Goal: Task Accomplishment & Management: Complete application form

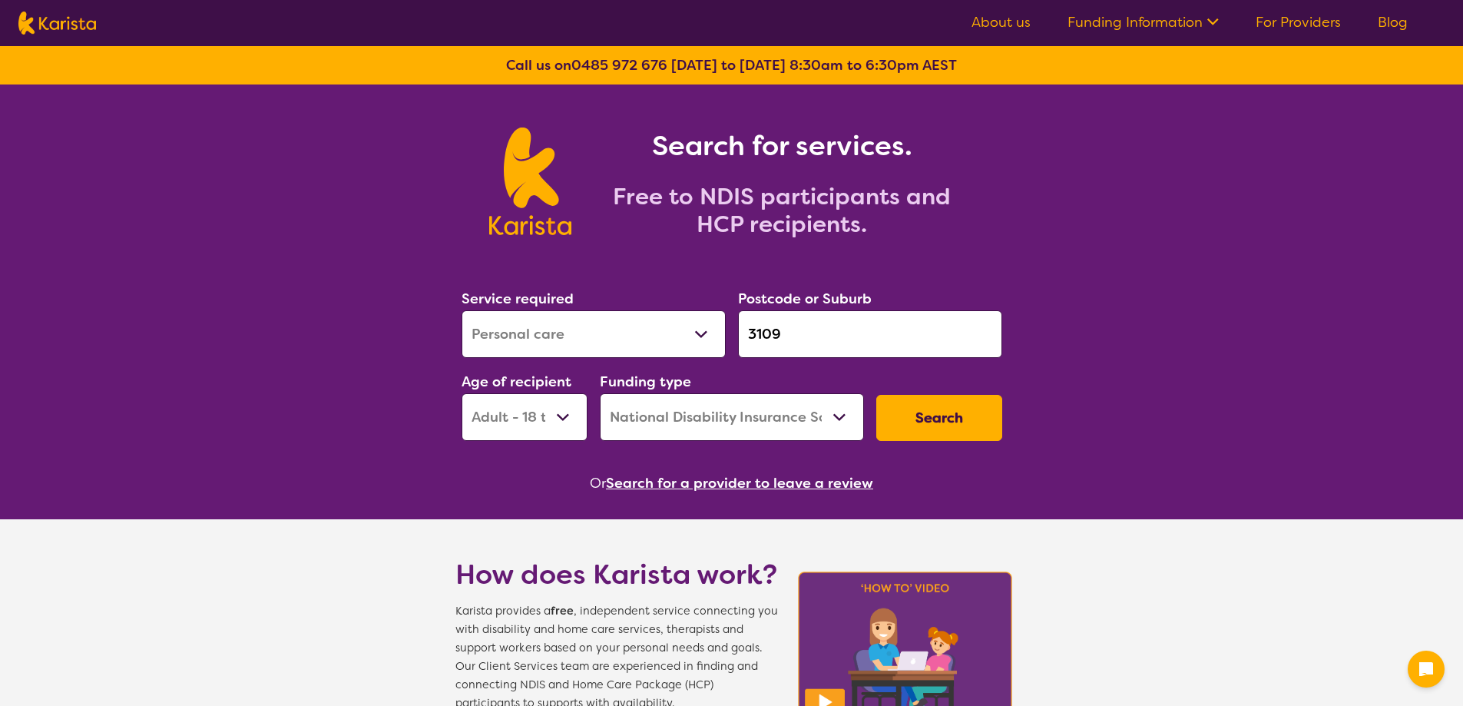
select select "Personal care"
select select "AD"
select select "NDIS"
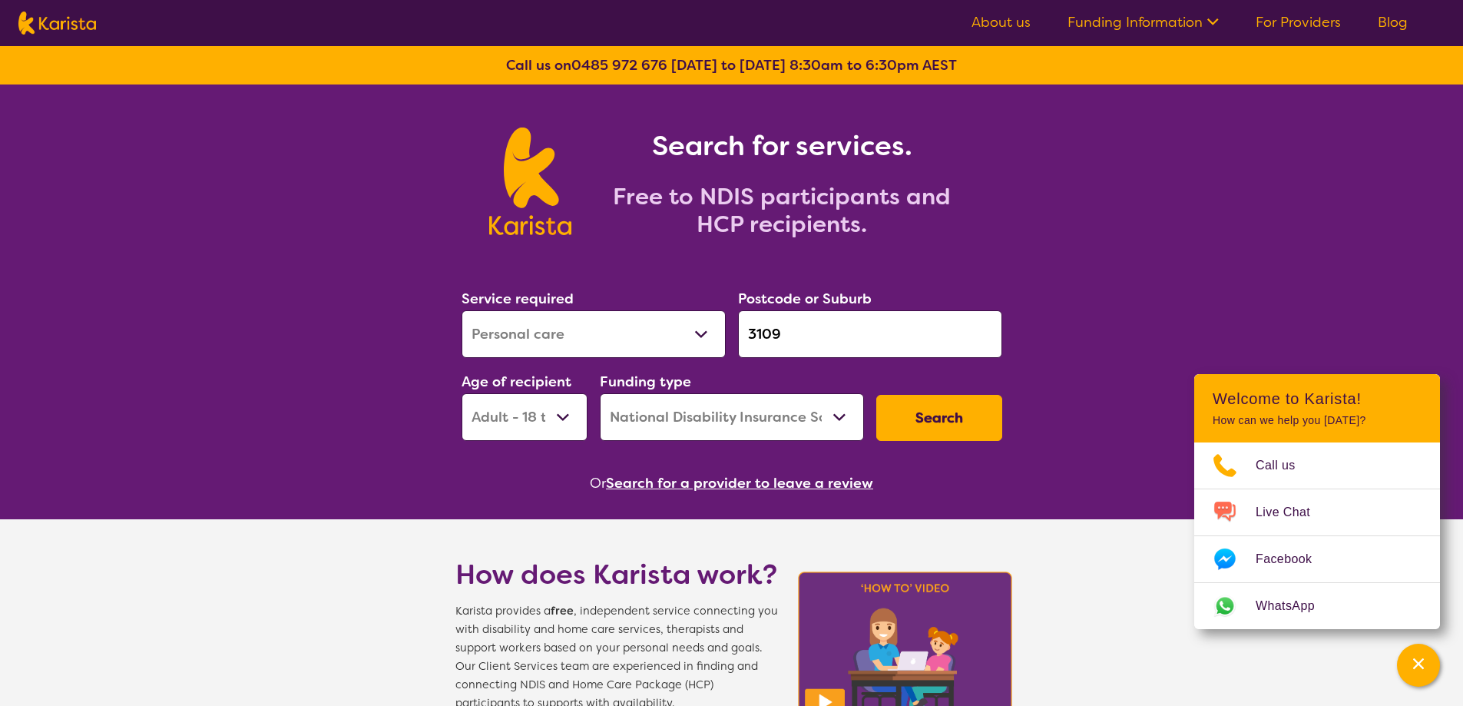
click at [1296, 24] on link "For Providers" at bounding box center [1298, 22] width 85 height 18
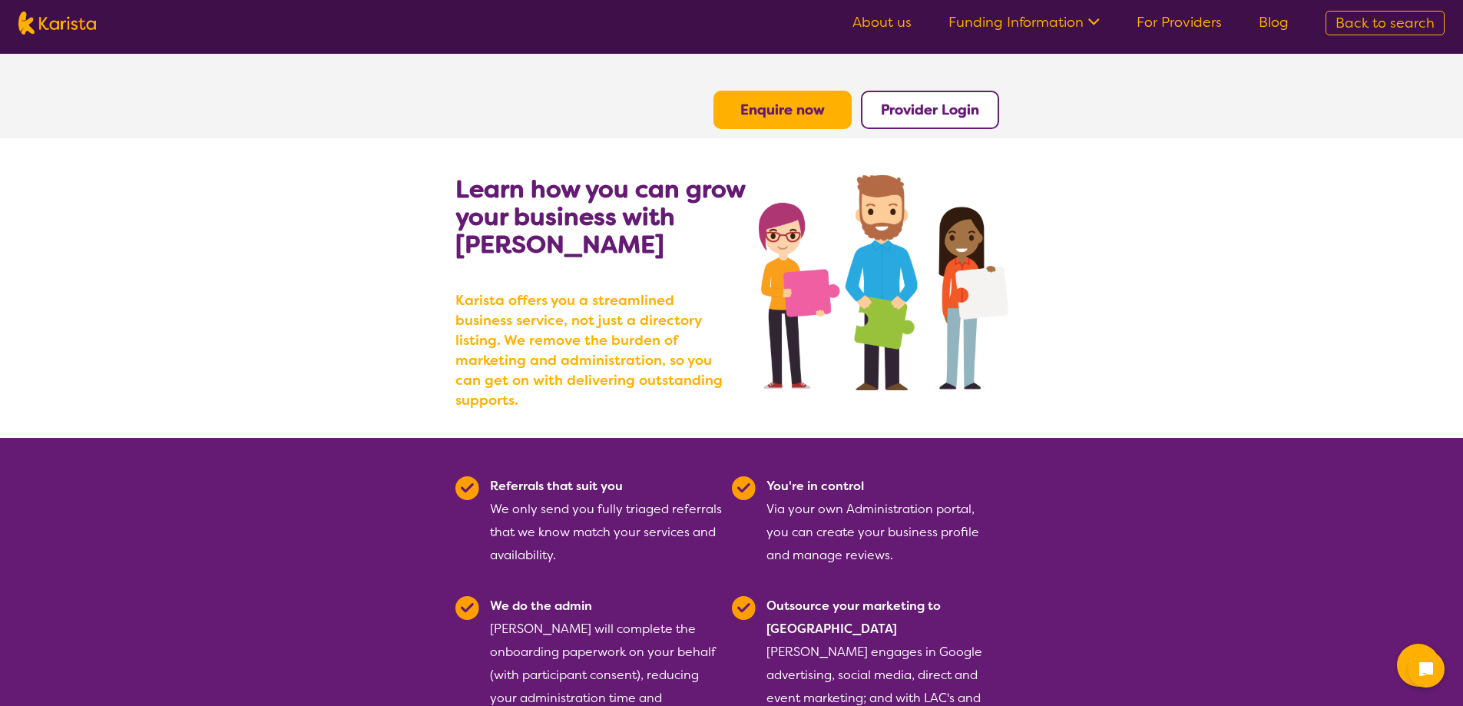
click at [940, 112] on b "Provider Login" at bounding box center [930, 110] width 98 height 18
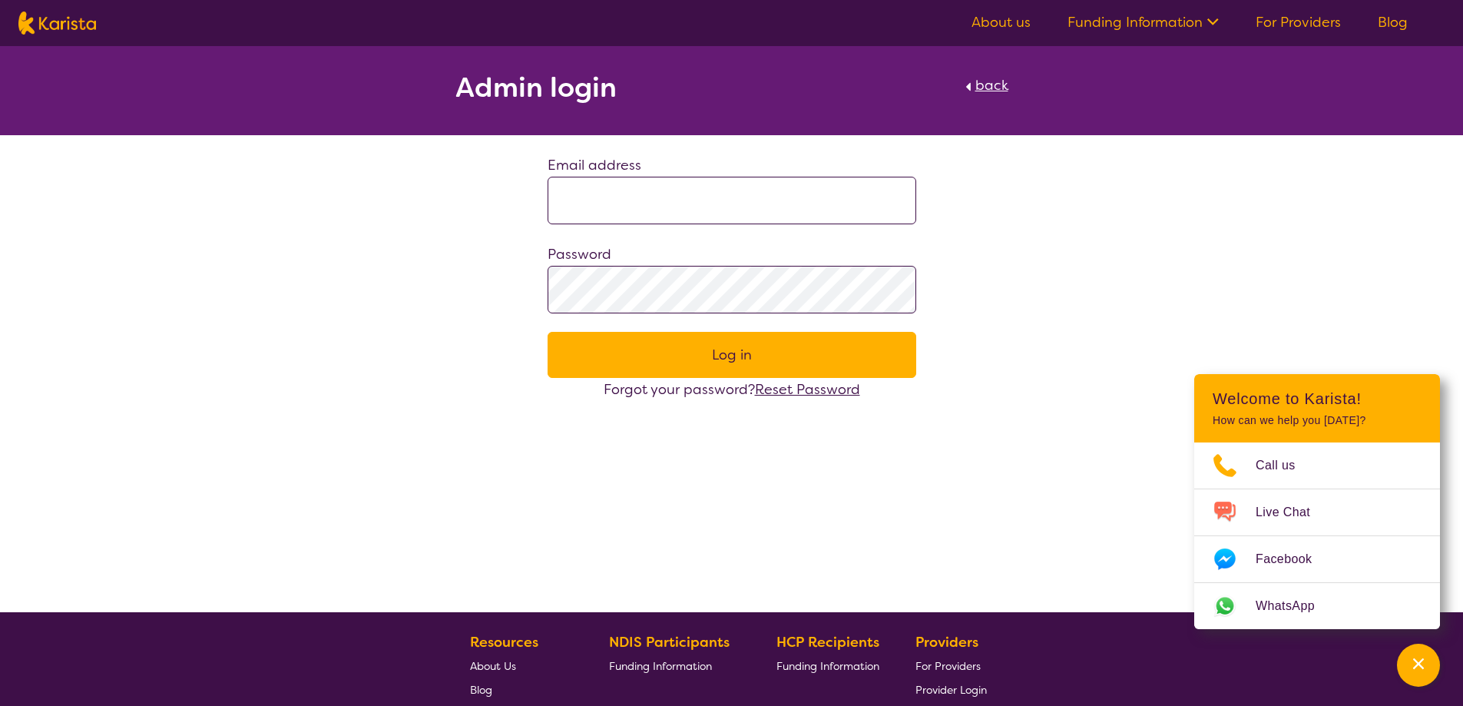
click at [983, 86] on span "back" at bounding box center [992, 85] width 33 height 18
select select "AD"
select select "NDIS"
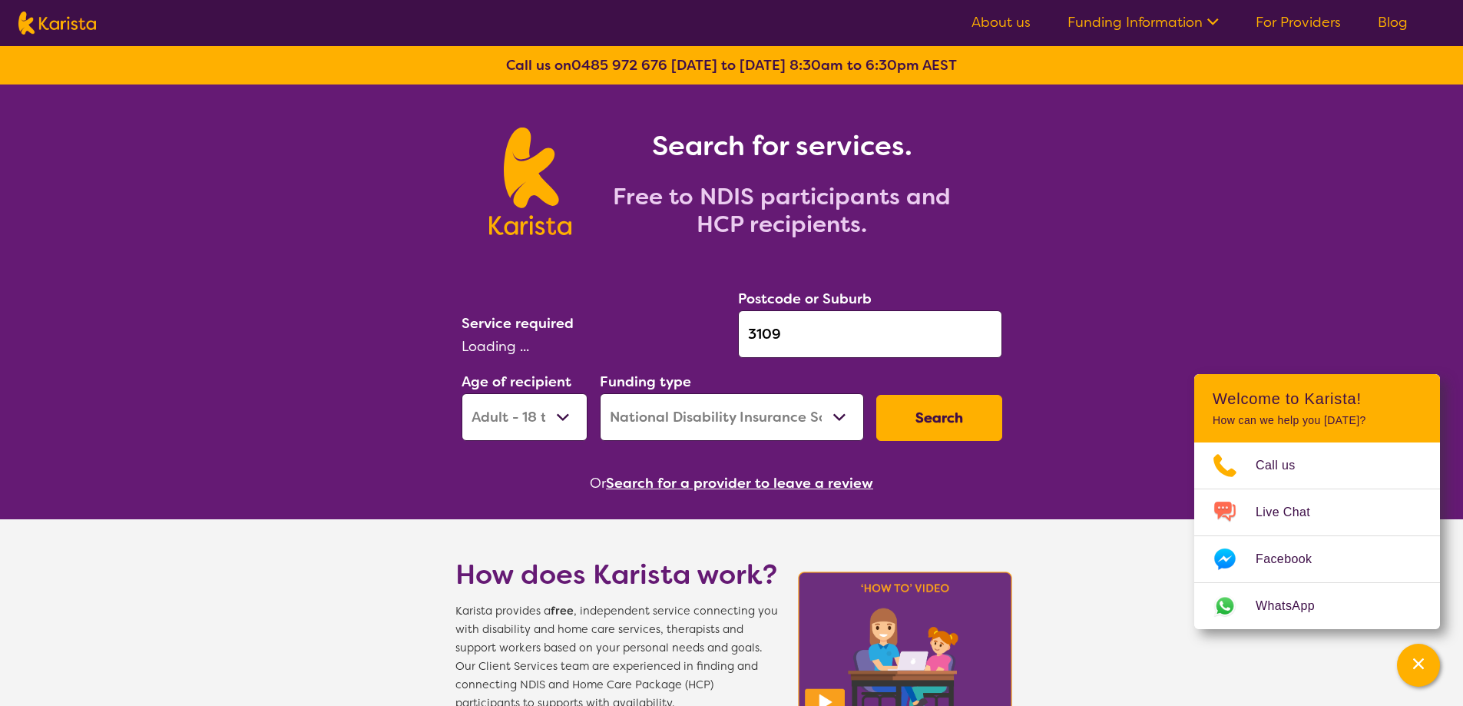
select select "Personal care"
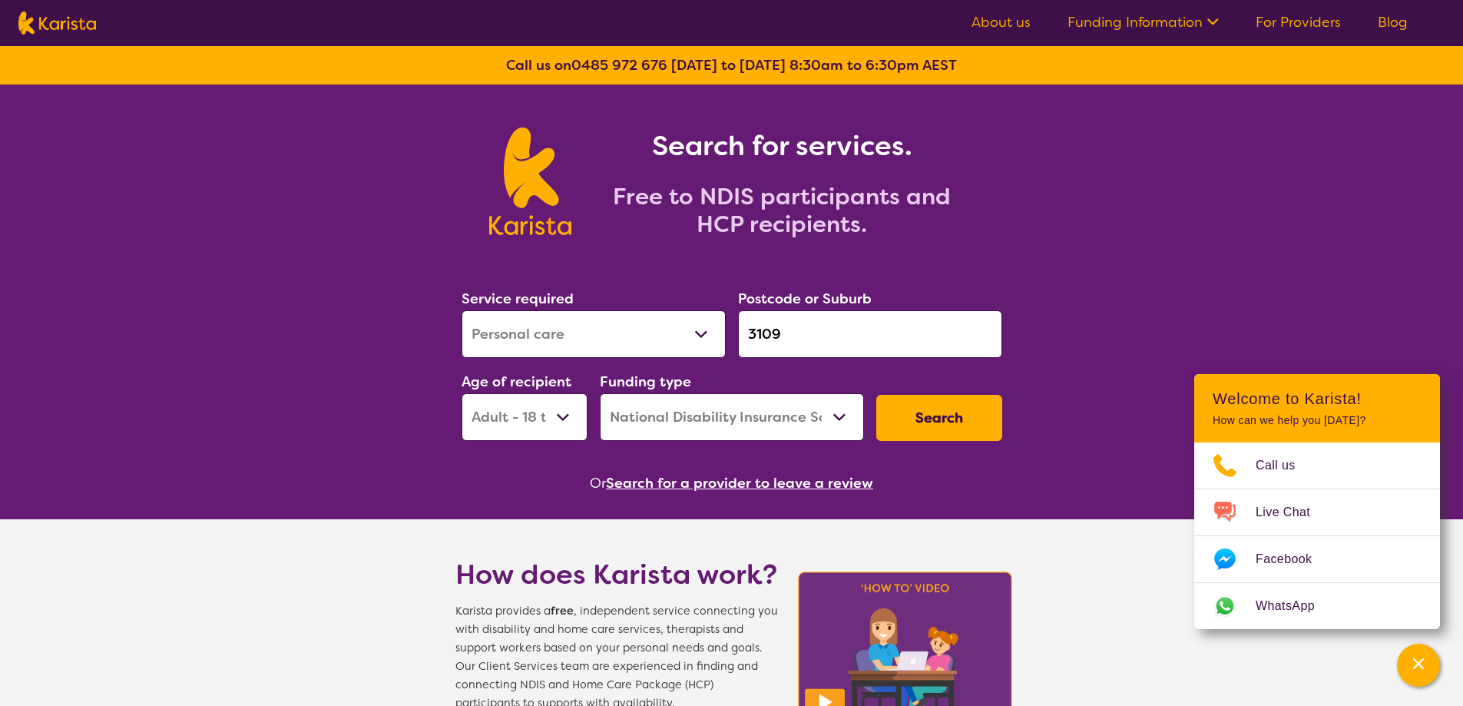
click at [1284, 13] on link "For Providers" at bounding box center [1298, 22] width 85 height 18
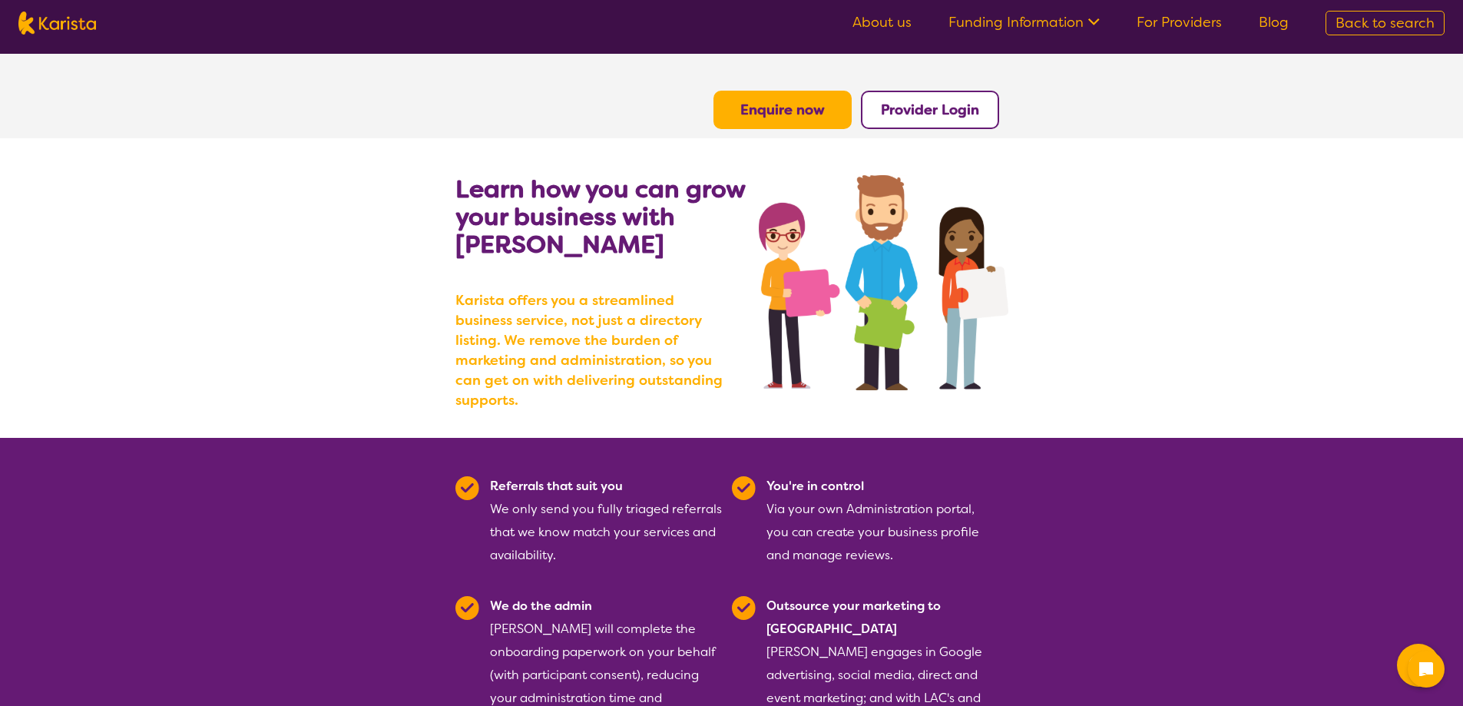
click at [767, 106] on b "Enquire now" at bounding box center [783, 110] width 85 height 18
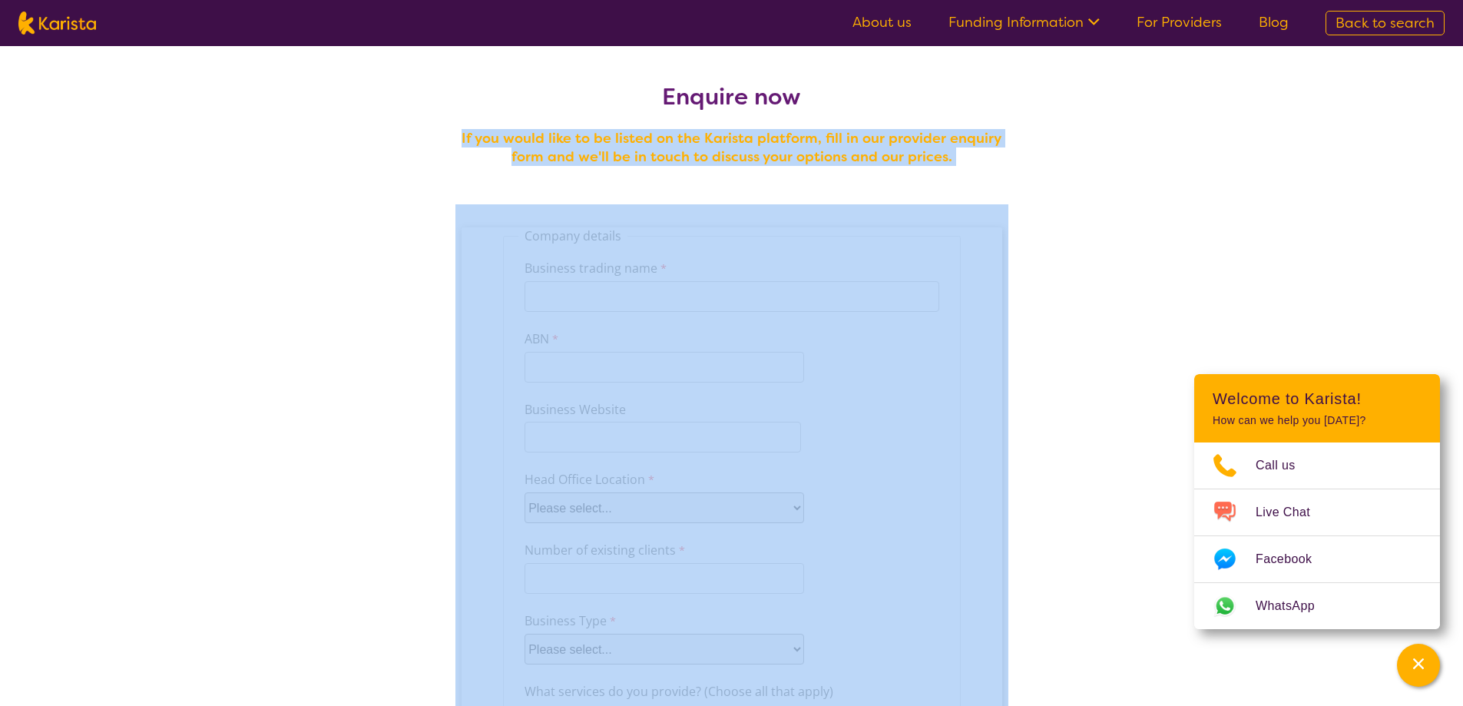
drag, startPoint x: 447, startPoint y: 128, endPoint x: 985, endPoint y: 170, distance: 539.3
copy h4 "If you would like to be listed on the Karista platform, fill in our provider en…"
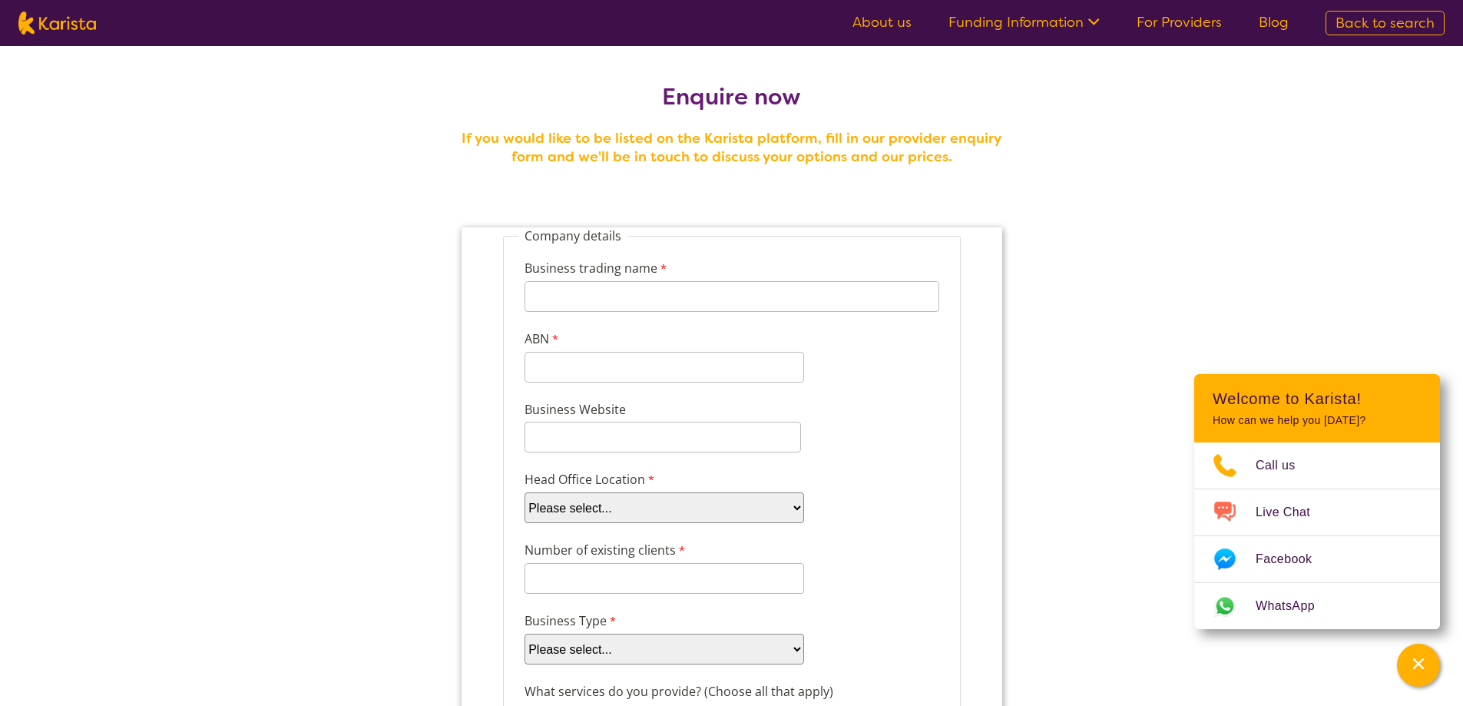
click at [35, 31] on img at bounding box center [57, 23] width 78 height 23
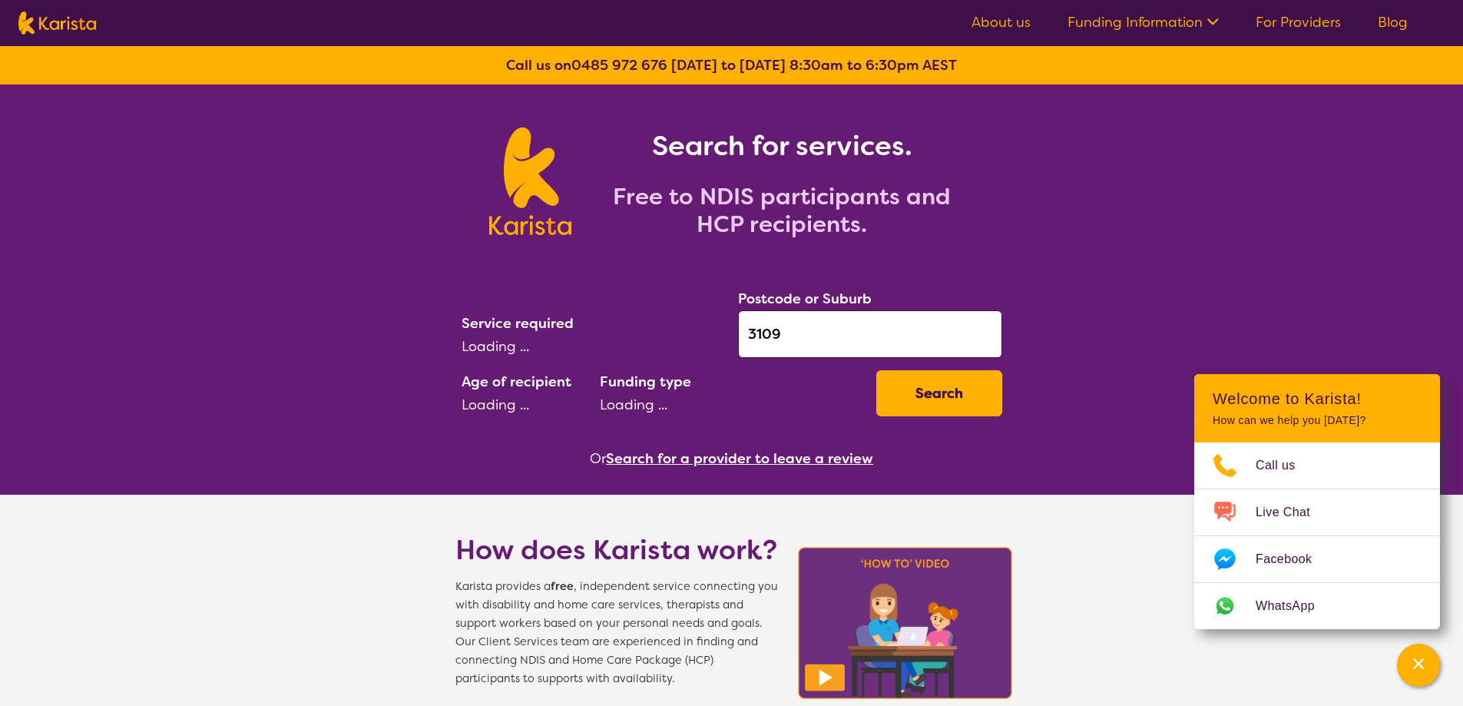
select select "Personal care"
select select "AD"
select select "NDIS"
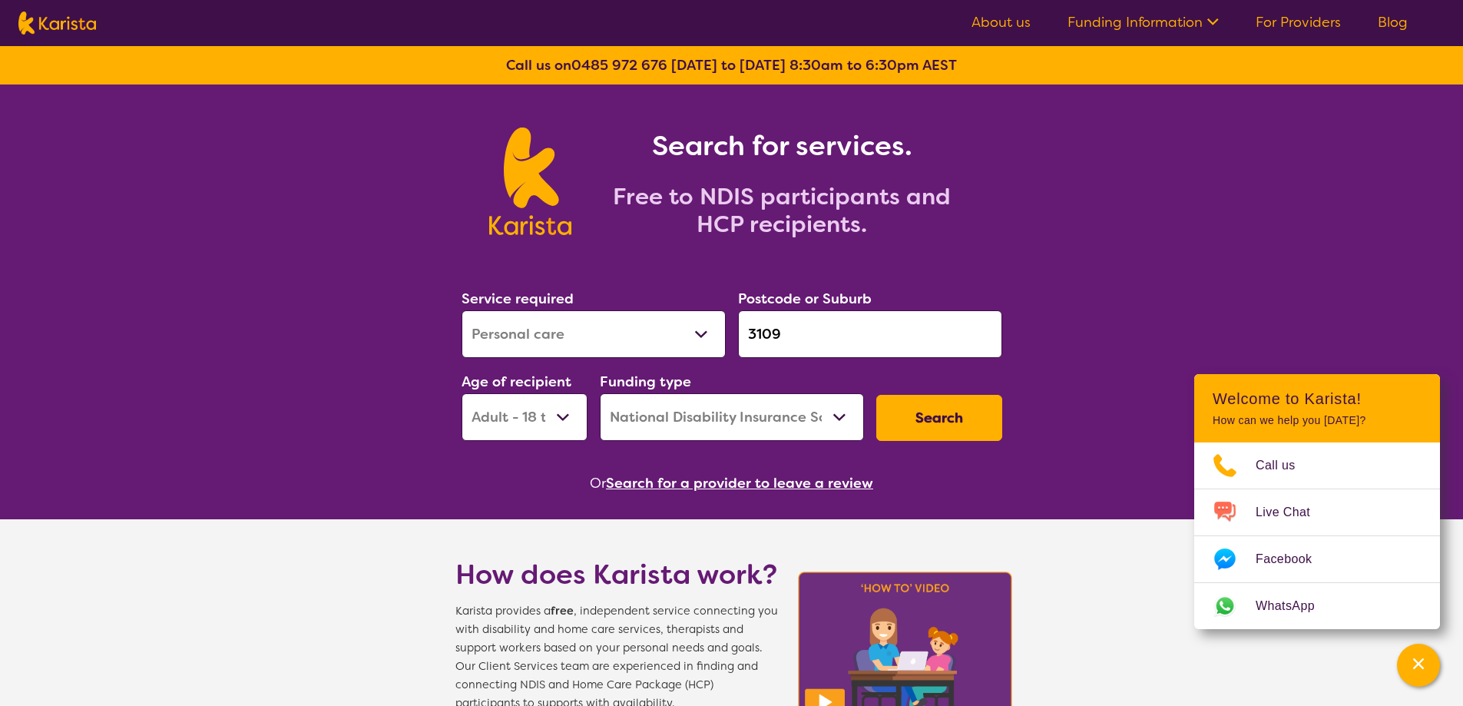
click at [990, 18] on link "About us" at bounding box center [1001, 22] width 59 height 18
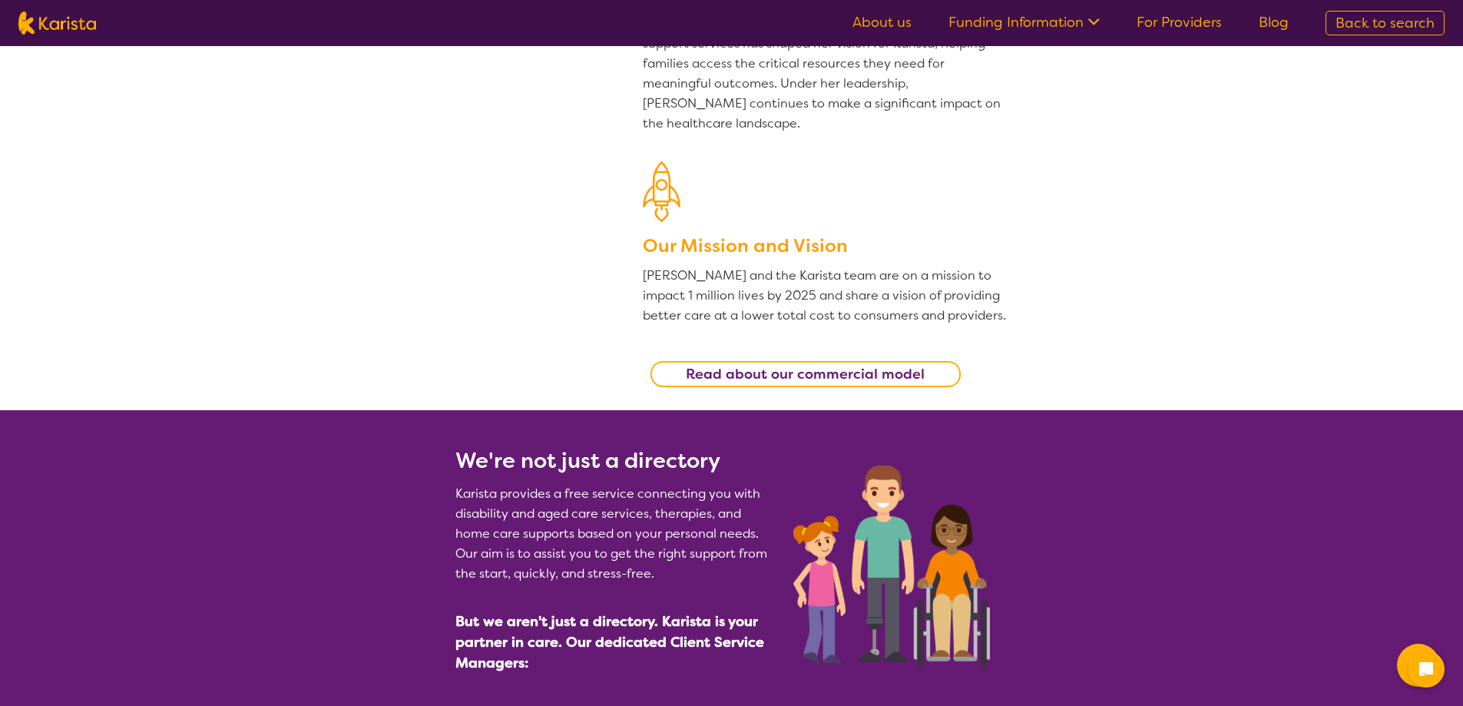
scroll to position [384, 0]
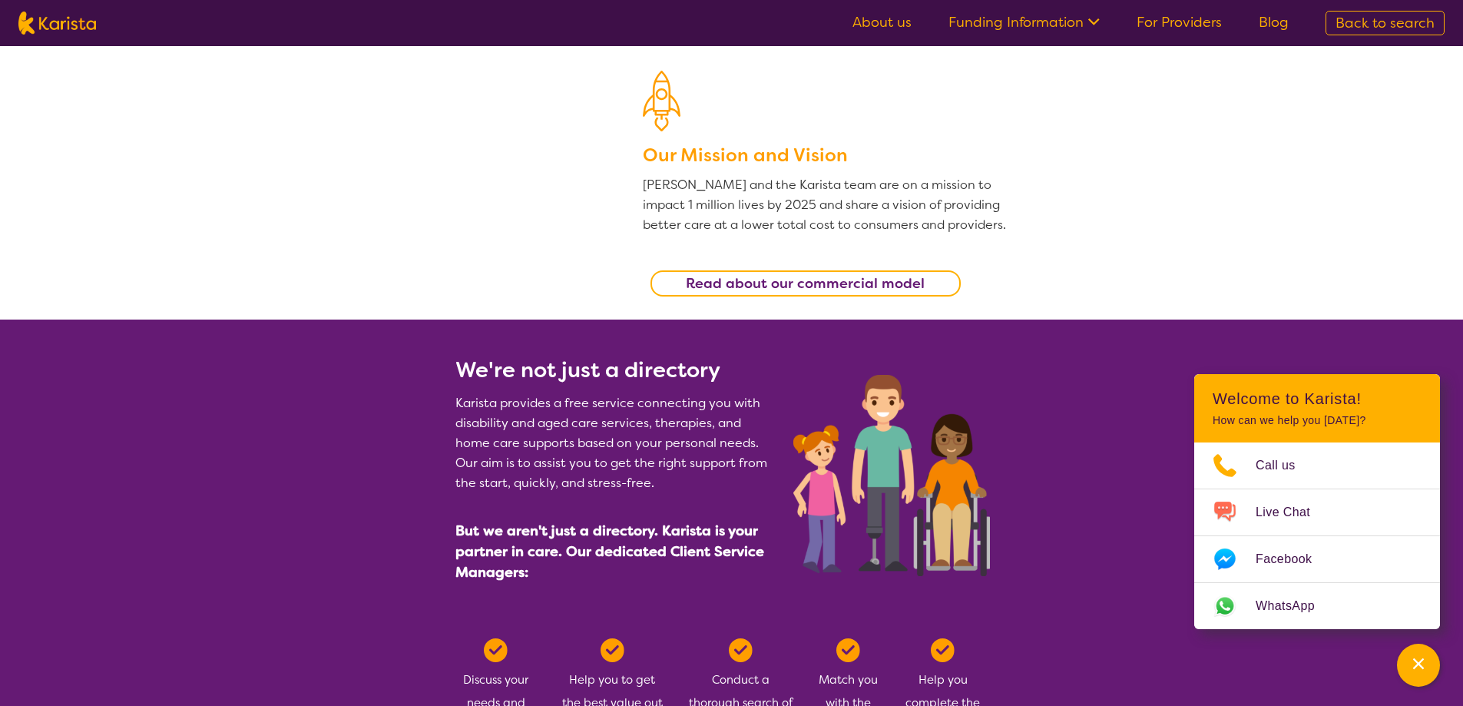
click at [1206, 36] on nav "About us Funding Information NDIS - National Disability Insurance Scheme HCP - …" at bounding box center [731, 23] width 1463 height 46
click at [1207, 26] on link "For Providers" at bounding box center [1179, 22] width 85 height 18
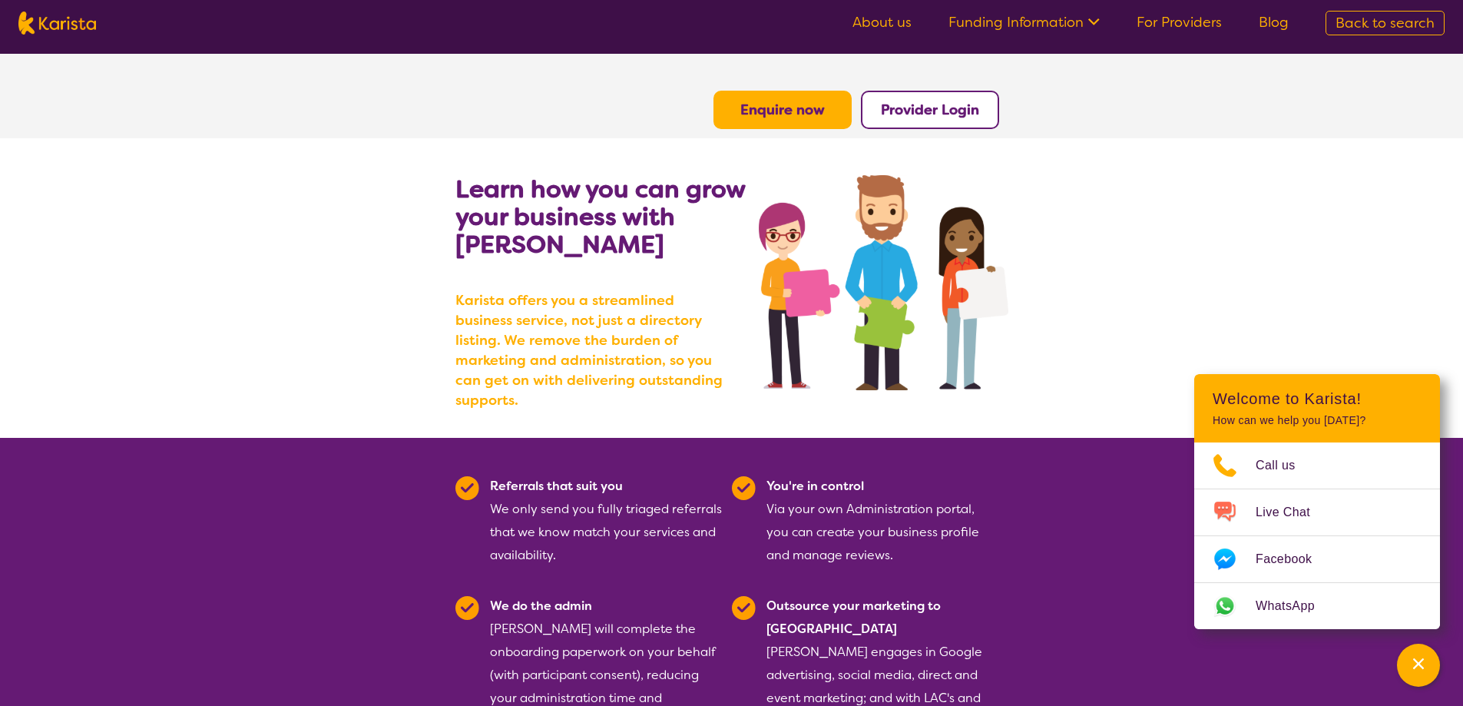
click at [937, 123] on button "Provider Login" at bounding box center [930, 110] width 138 height 38
click at [943, 108] on b "Provider Login" at bounding box center [930, 110] width 98 height 18
click at [765, 99] on button "Enquire now" at bounding box center [783, 110] width 138 height 38
click at [757, 109] on b "Enquire now" at bounding box center [783, 110] width 85 height 18
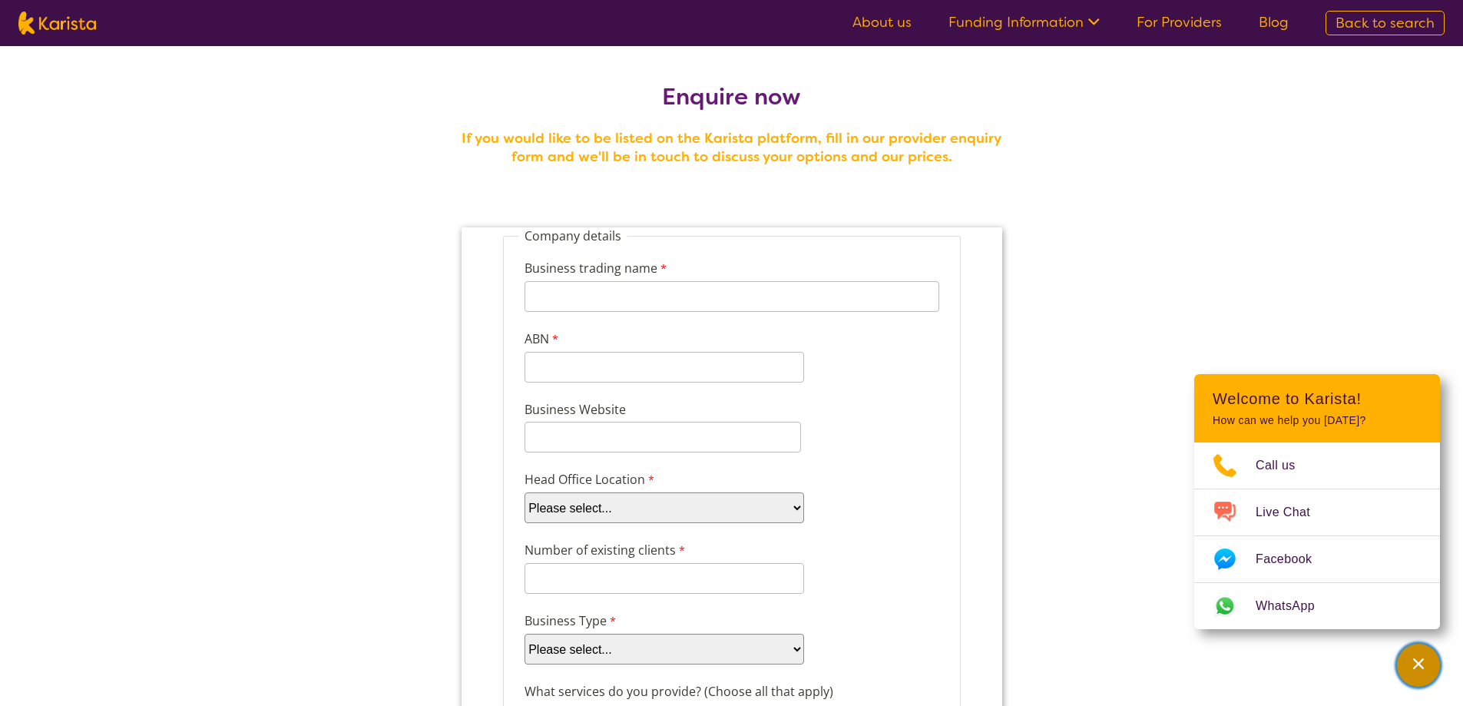
click at [1418, 670] on icon "Channel Menu" at bounding box center [1418, 663] width 15 height 15
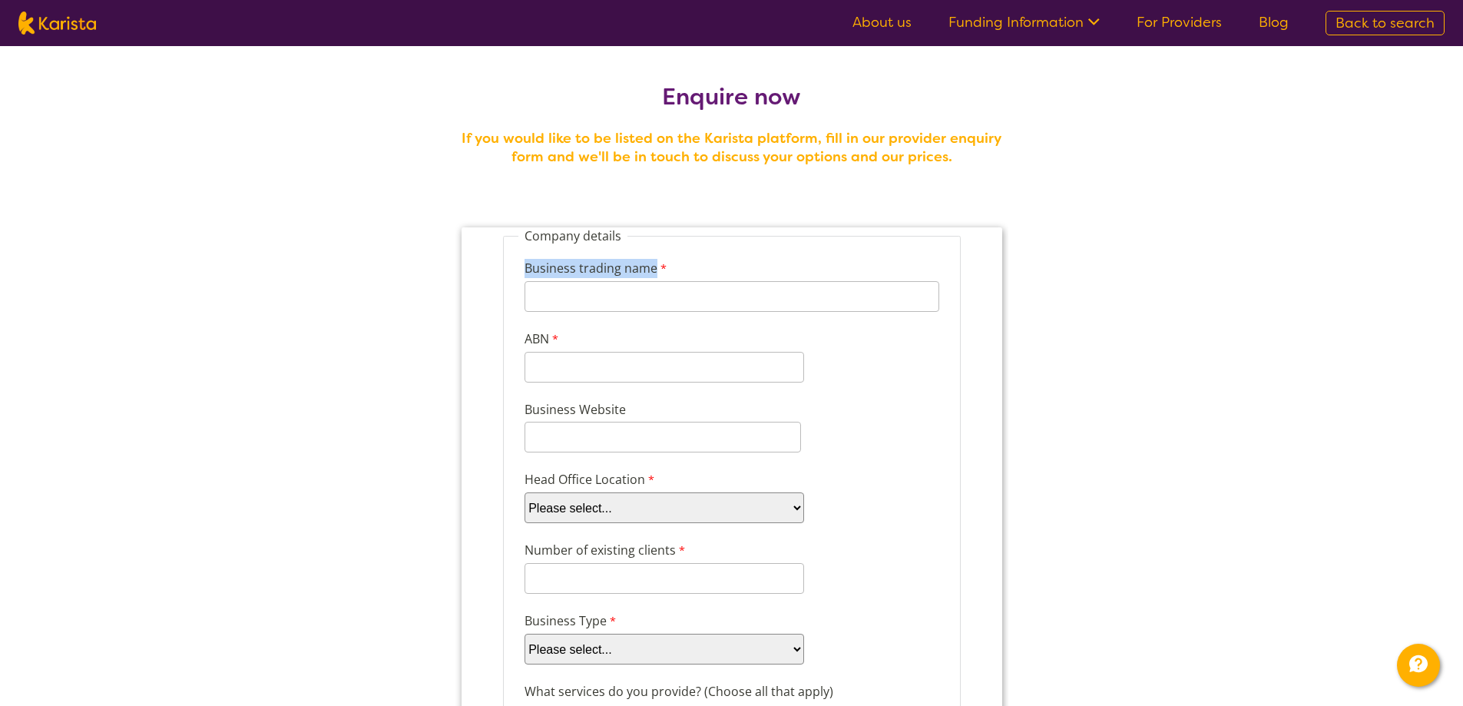
drag, startPoint x: 653, startPoint y: 269, endPoint x: 512, endPoint y: 270, distance: 141.4
copy label "Business trading name"
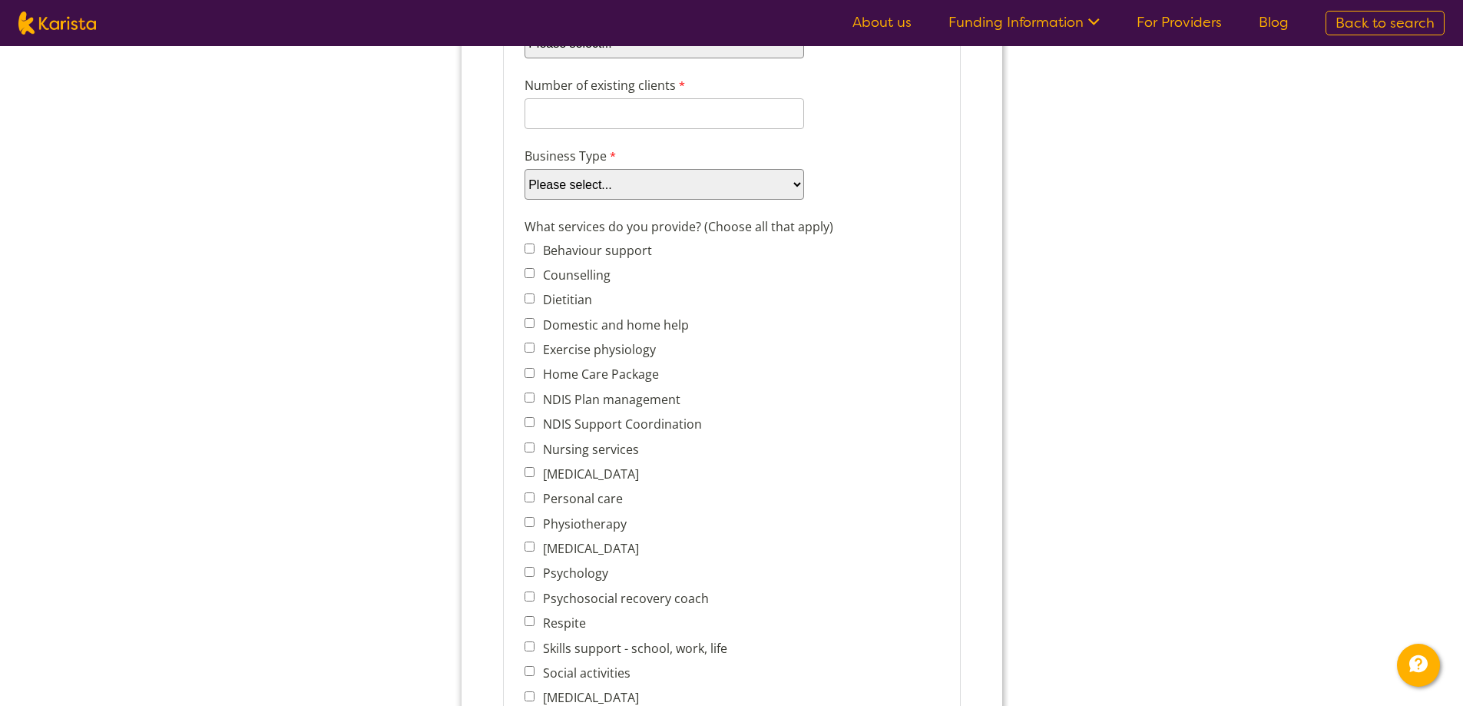
scroll to position [461, 0]
drag, startPoint x: 537, startPoint y: 254, endPoint x: 668, endPoint y: 253, distance: 130.6
click at [668, 253] on span "Behaviour support" at bounding box center [629, 254] width 211 height 22
copy label "Behaviour support"
click at [570, 280] on label "Counselling" at bounding box center [573, 278] width 72 height 17
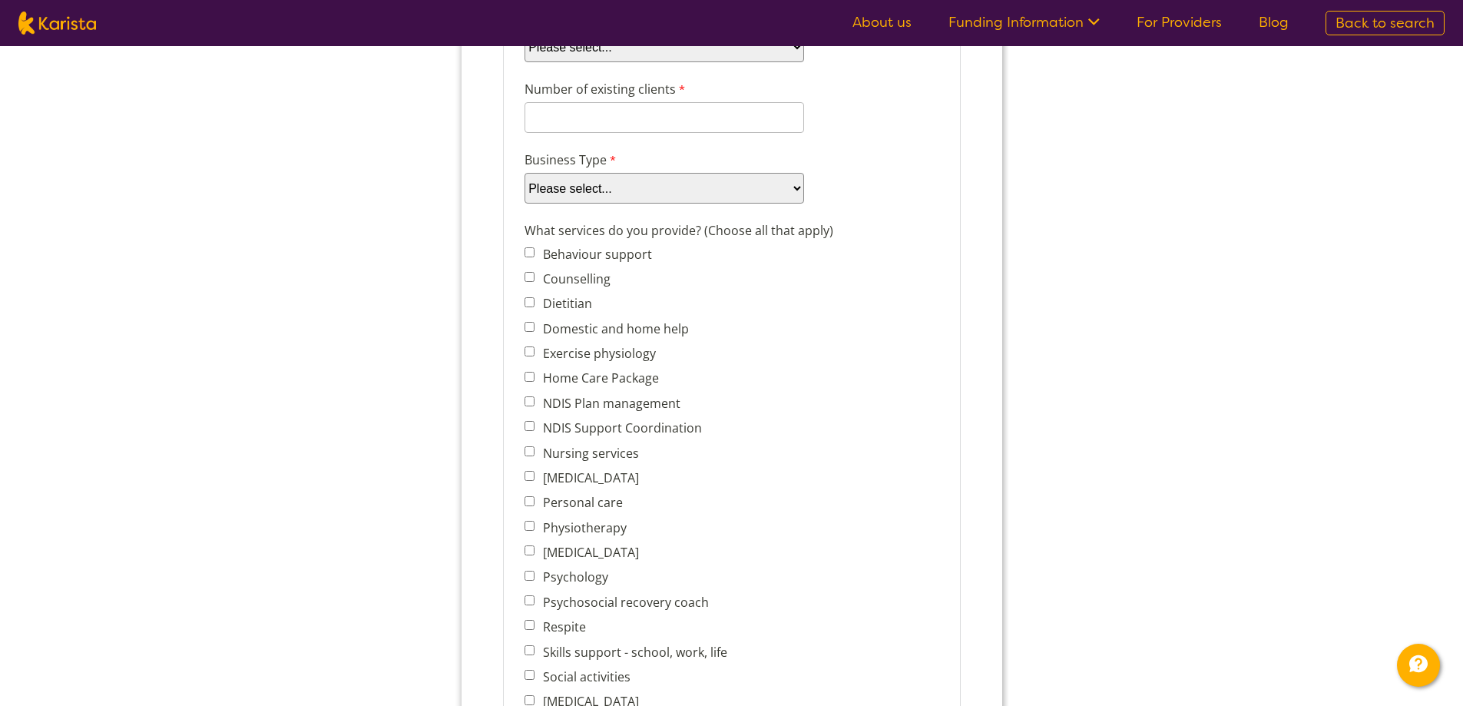
click at [534, 280] on input "Counselling" at bounding box center [529, 277] width 10 height 10
click at [570, 280] on label "Counselling" at bounding box center [573, 278] width 72 height 17
click at [534, 280] on input "Counselling" at bounding box center [529, 277] width 10 height 10
click at [546, 277] on label "Counselling" at bounding box center [573, 278] width 72 height 17
click at [534, 277] on input "Counselling" at bounding box center [529, 277] width 10 height 10
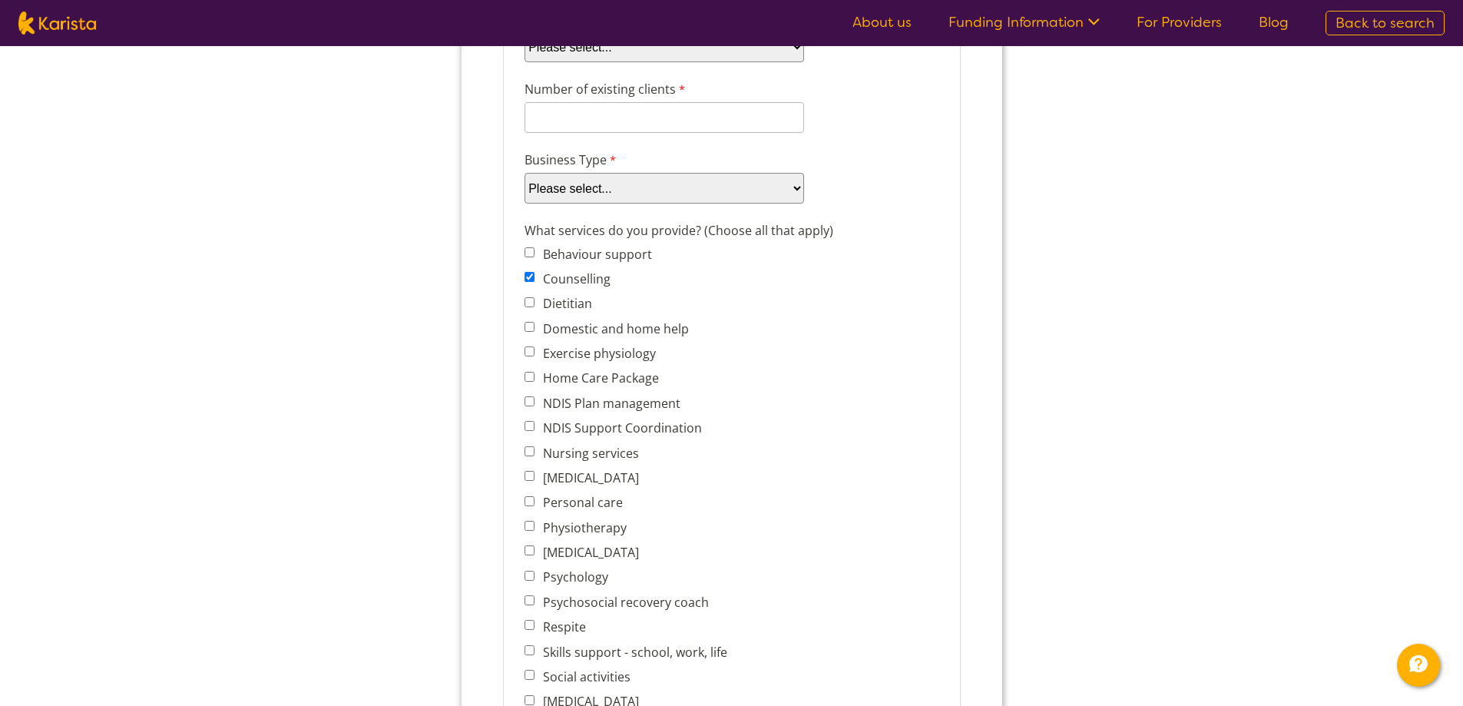
click at [625, 277] on span "Counselling" at bounding box center [629, 279] width 211 height 22
click at [590, 280] on label "Counselling" at bounding box center [573, 278] width 72 height 17
click at [534, 280] on input "Counselling" at bounding box center [529, 277] width 10 height 10
checkbox input "false"
drag, startPoint x: 620, startPoint y: 281, endPoint x: 543, endPoint y: 285, distance: 76.9
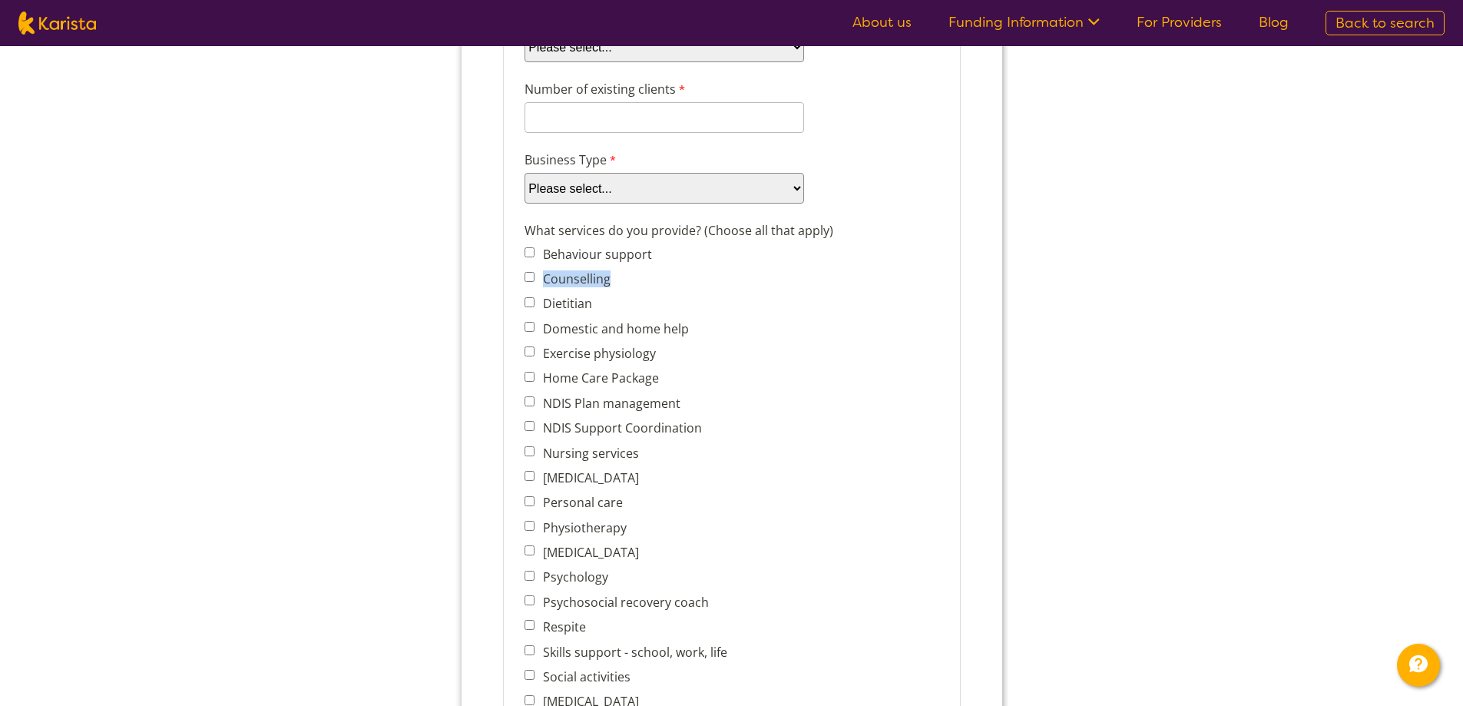
click at [543, 285] on span "Counselling" at bounding box center [629, 279] width 211 height 22
copy label "Counselling"
click at [576, 298] on label "Dietitian" at bounding box center [564, 303] width 54 height 17
click at [534, 298] on input "Dietitian" at bounding box center [529, 302] width 10 height 10
click at [576, 298] on label "Dietitian" at bounding box center [564, 303] width 54 height 17
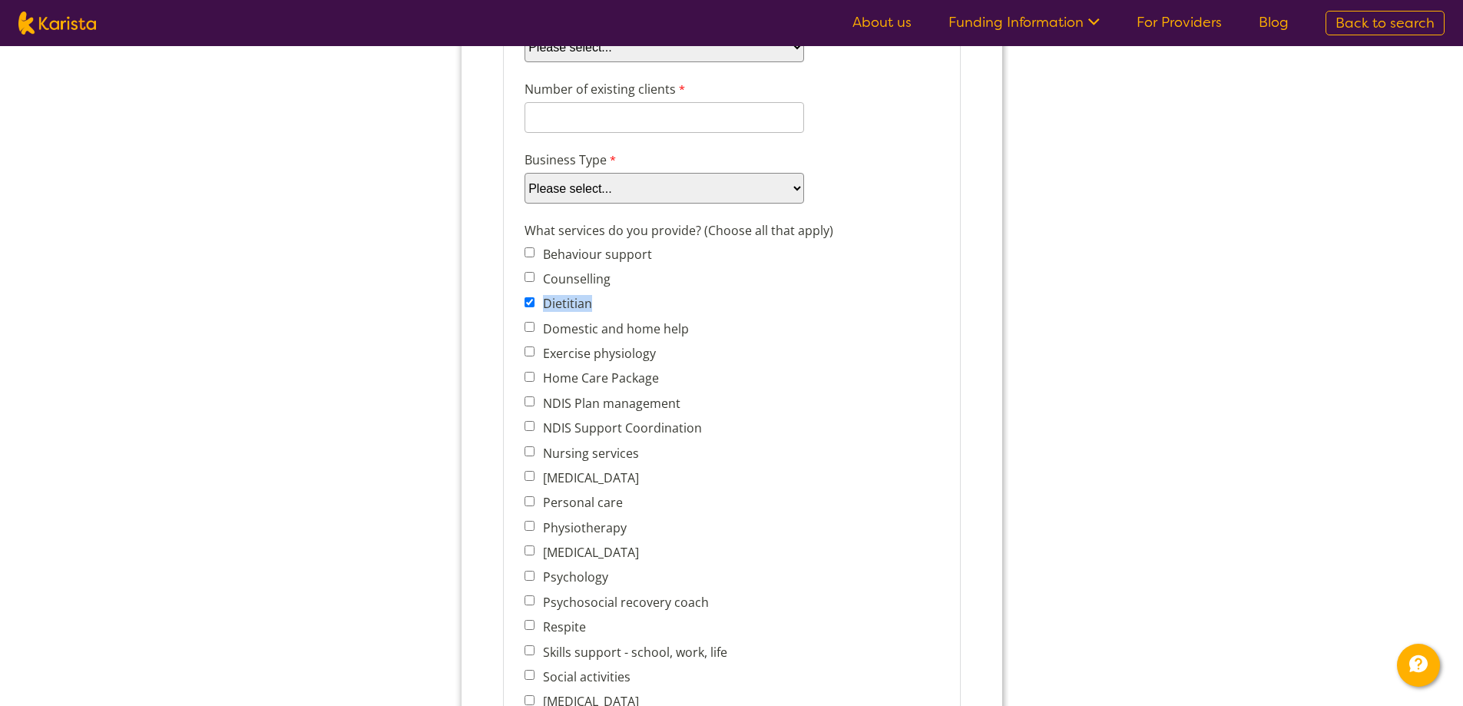
click at [534, 298] on input "Dietitian" at bounding box center [529, 302] width 10 height 10
checkbox input "false"
copy label "Dietitian"
